Goal: Information Seeking & Learning: Learn about a topic

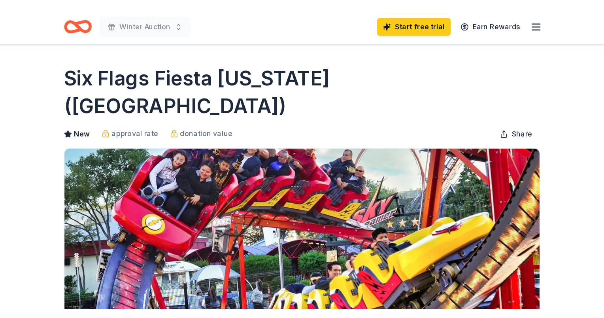
scroll to position [158, 0]
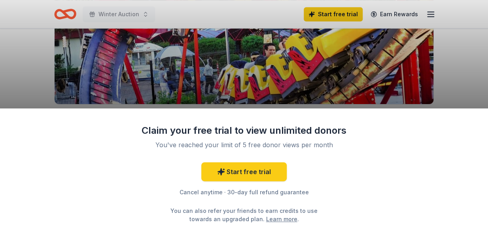
click at [253, 81] on div "Claim your free trial to view unlimited donors You've reached your limit of 5 f…" at bounding box center [244, 119] width 488 height 239
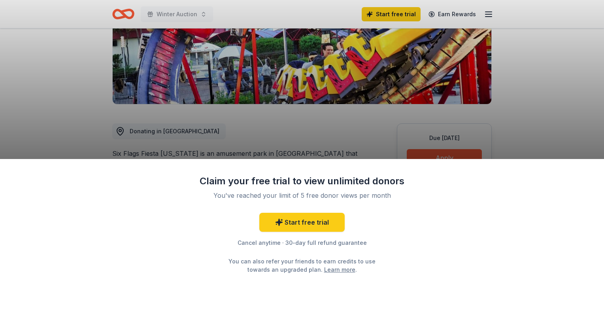
click at [52, 78] on div "Claim your free trial to view unlimited donors You've reached your limit of 5 f…" at bounding box center [302, 159] width 604 height 318
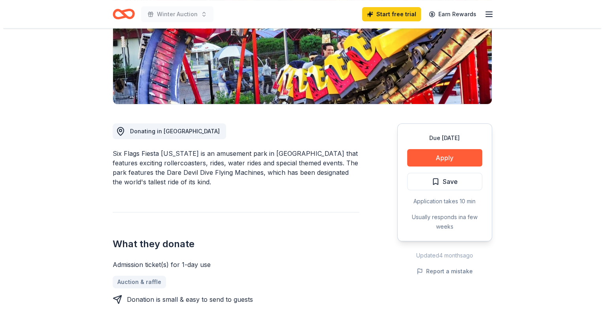
scroll to position [158, 0]
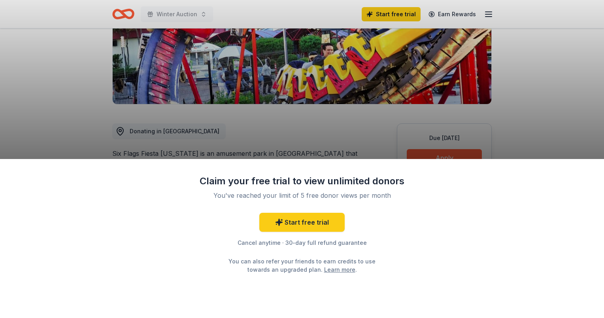
click at [439, 204] on div "Claim your free trial to view unlimited donors You've reached your limit of 5 f…" at bounding box center [302, 238] width 604 height 159
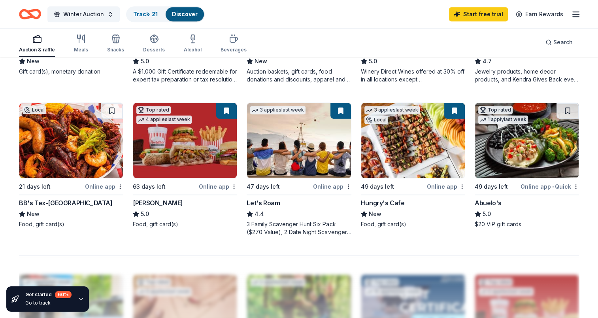
scroll to position [509, 0]
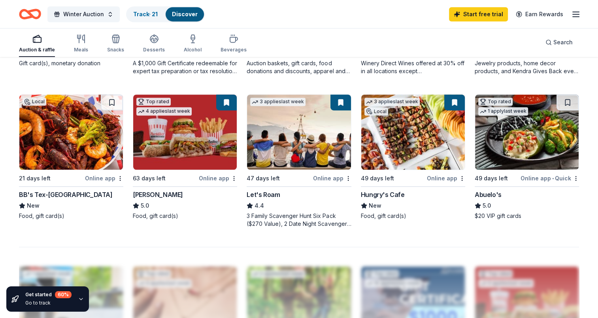
click at [218, 178] on div "Online app" at bounding box center [218, 178] width 38 height 10
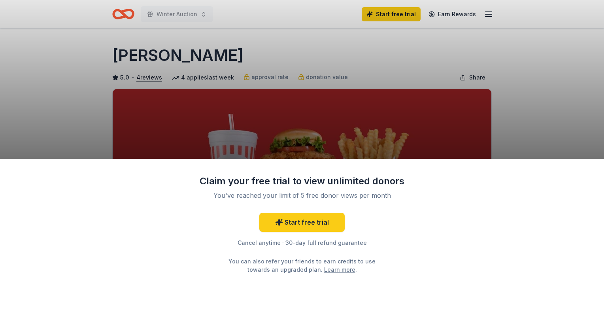
click at [530, 109] on div "Claim your free trial to view unlimited donors You've reached your limit of 5 f…" at bounding box center [302, 159] width 604 height 318
